Goal: Transaction & Acquisition: Book appointment/travel/reservation

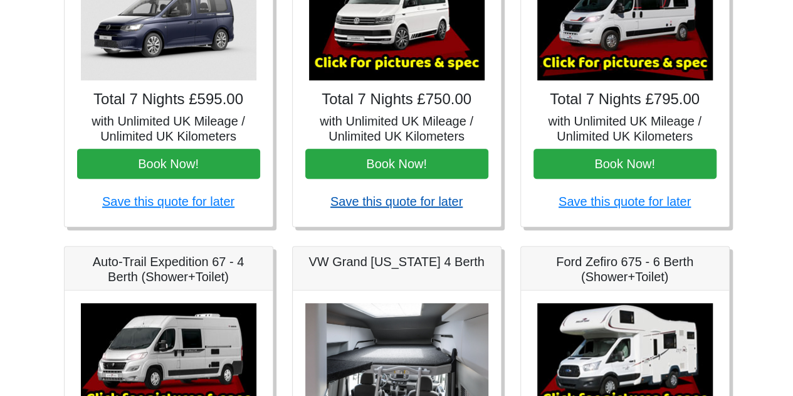
scroll to position [313, 0]
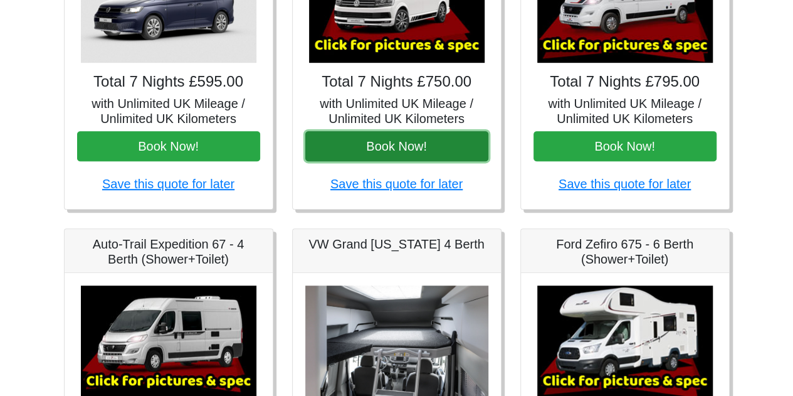
click at [422, 144] on button "Book Now!" at bounding box center [396, 146] width 183 height 30
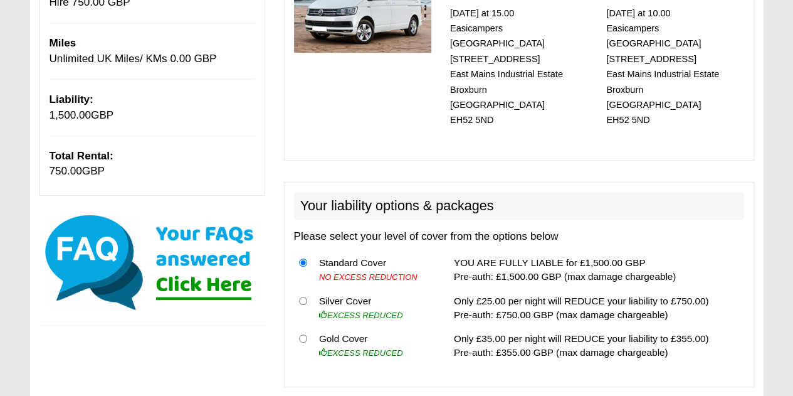
scroll to position [251, 0]
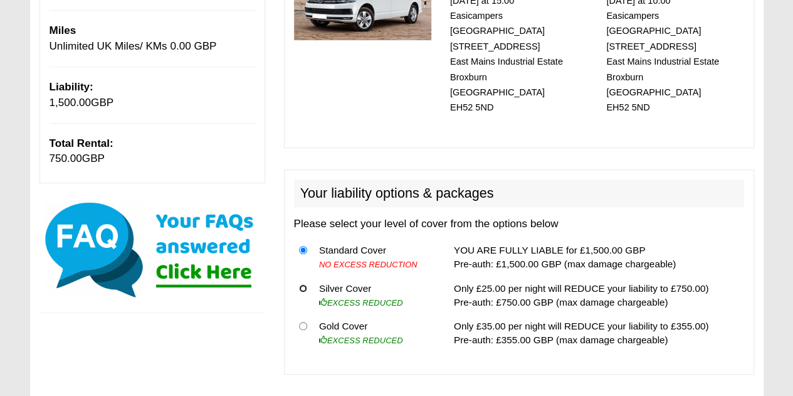
click at [304, 284] on input "radio" at bounding box center [303, 288] width 8 height 8
radio input "true"
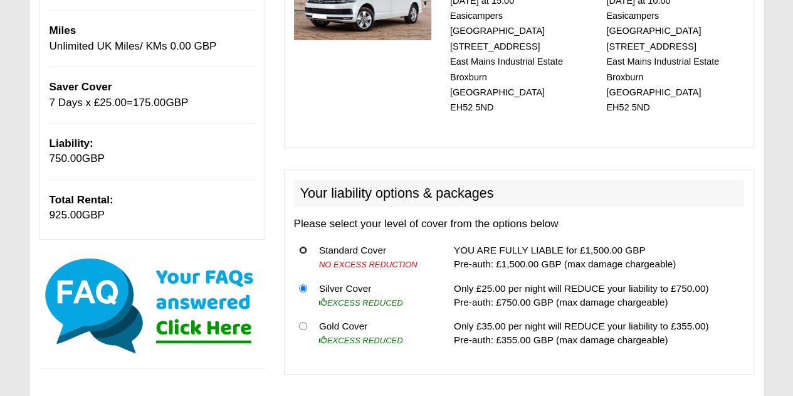
click at [302, 246] on input "radio" at bounding box center [303, 250] width 8 height 8
radio input "true"
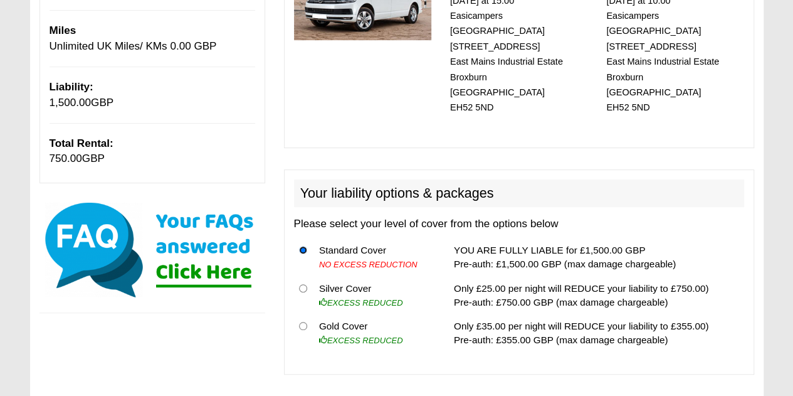
scroll to position [0, 0]
